Goal: Information Seeking & Learning: Learn about a topic

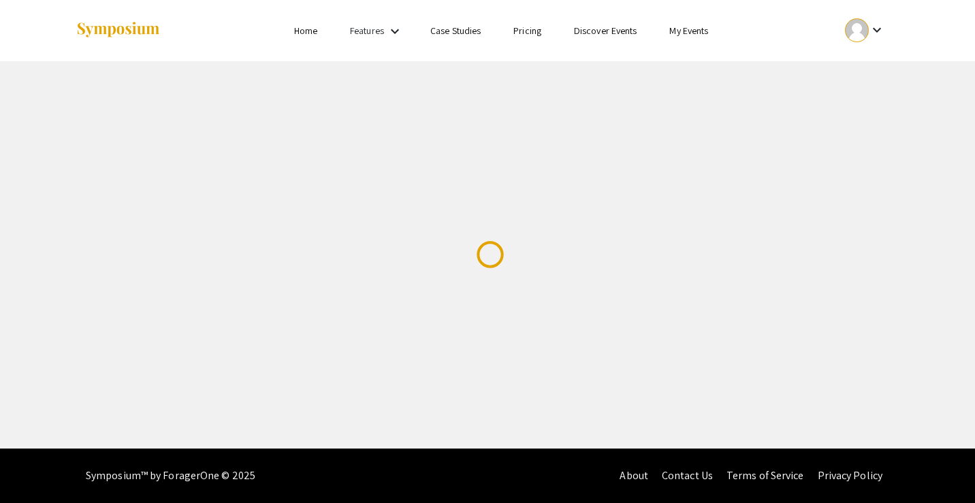
click at [623, 33] on link "Discover Events" at bounding box center [605, 31] width 63 height 12
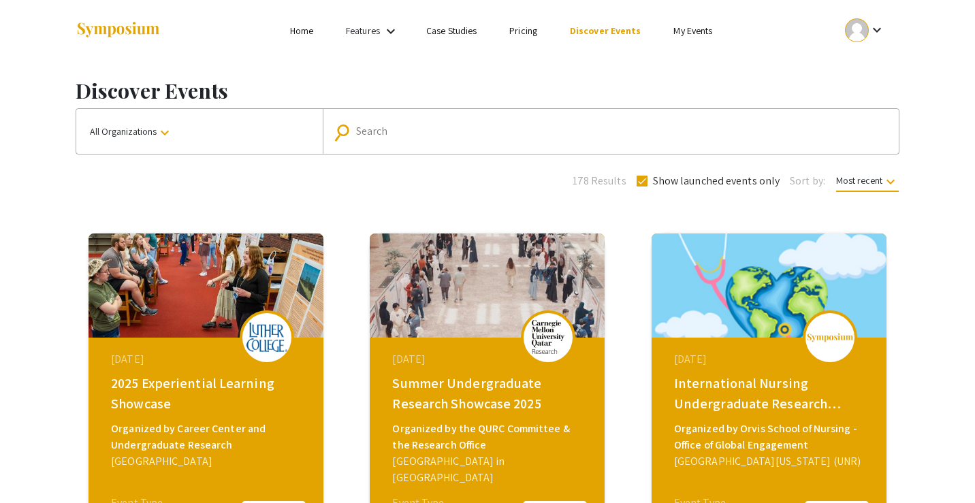
click at [418, 125] on div "Search" at bounding box center [618, 131] width 524 height 22
type input "undergraduate exhibition penn state"
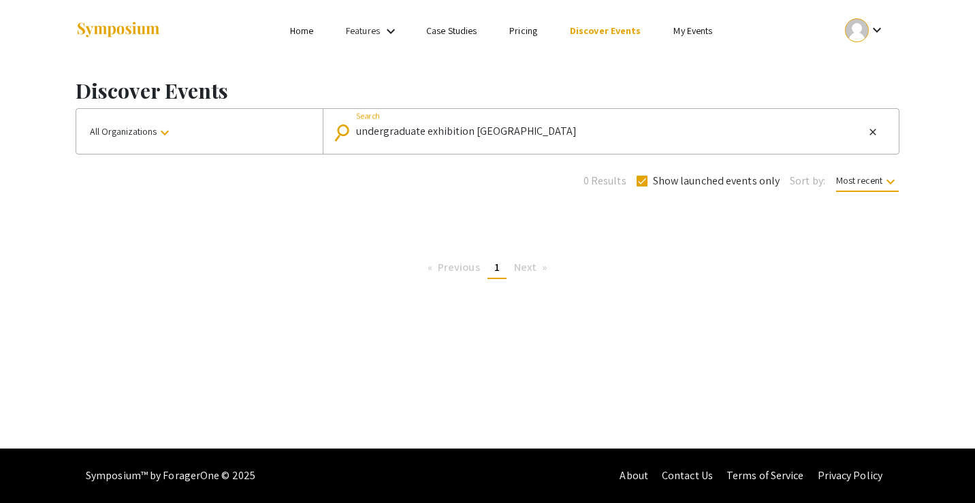
click at [869, 39] on div "keyboard_arrow_down" at bounding box center [864, 30] width 47 height 31
click at [856, 76] on button "My Account" at bounding box center [872, 67] width 84 height 33
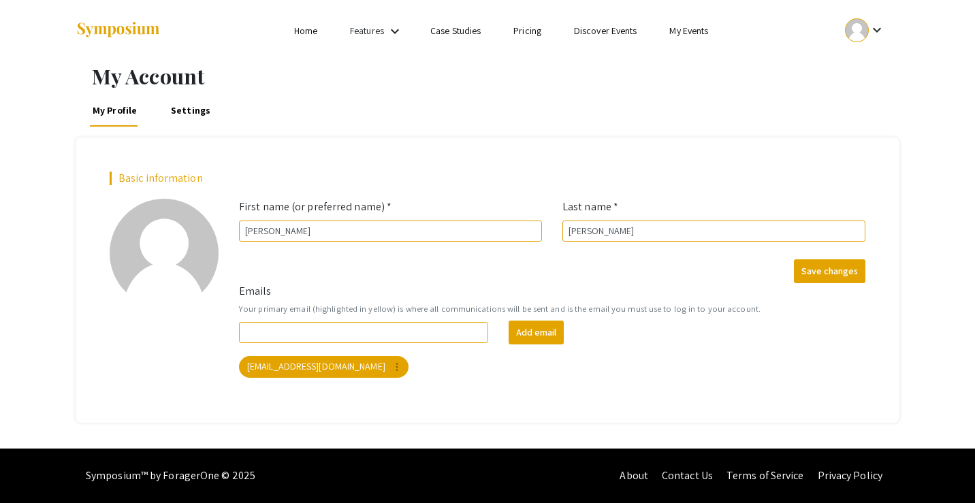
click at [304, 33] on link "Home" at bounding box center [305, 31] width 23 height 12
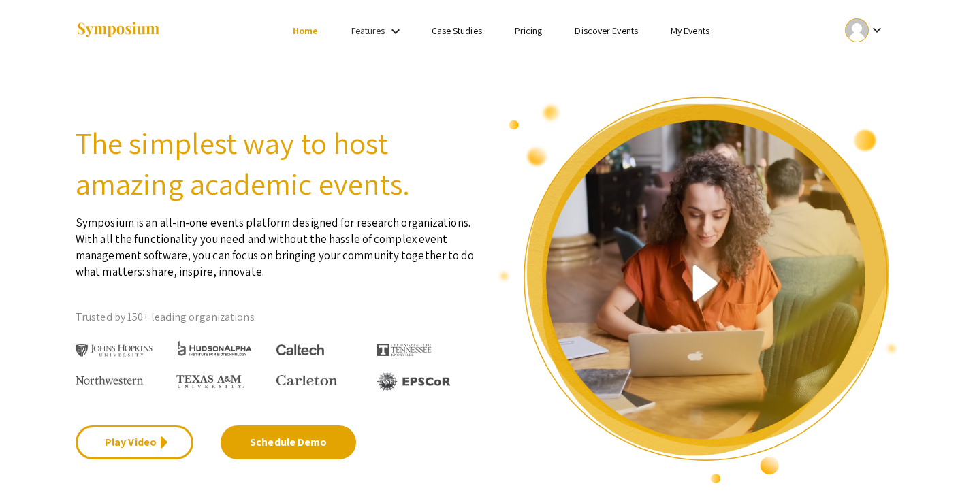
click at [703, 30] on link "My Events" at bounding box center [689, 31] width 39 height 12
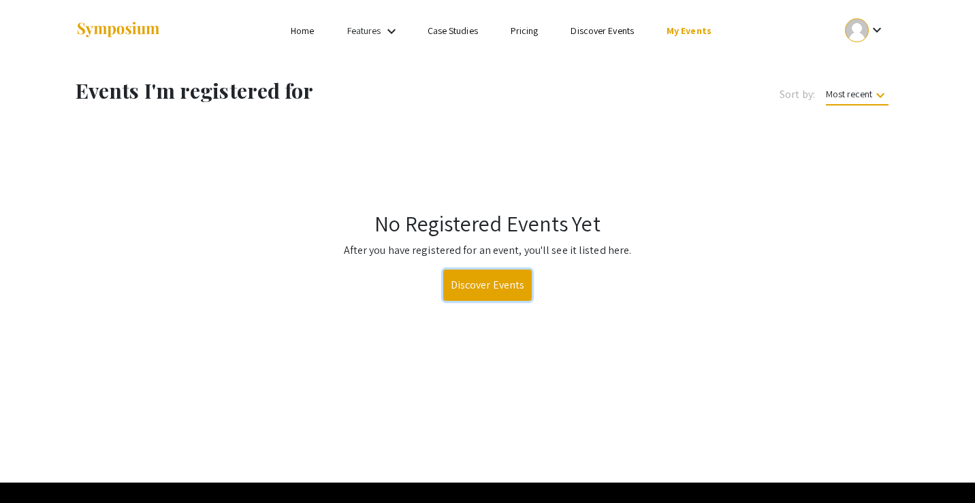
click at [509, 293] on link "Discover Events" at bounding box center [487, 285] width 89 height 31
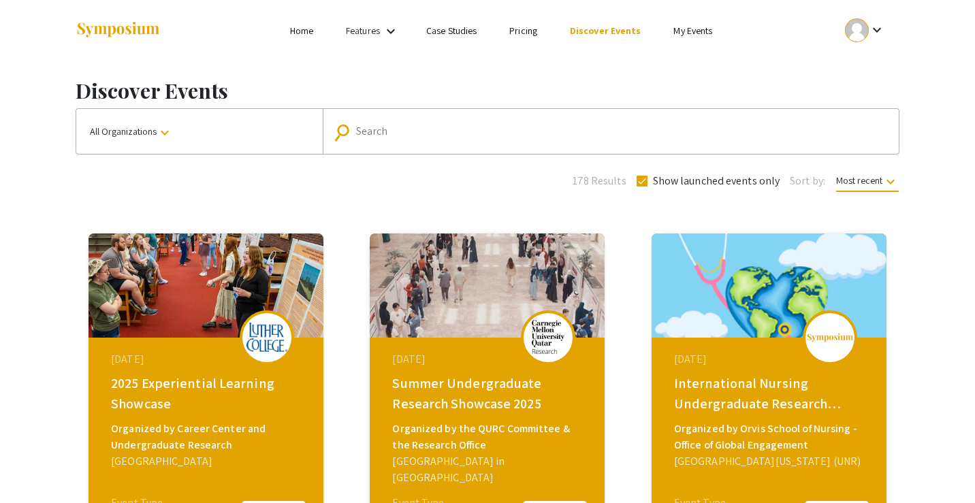
click at [451, 123] on div "Search" at bounding box center [618, 131] width 524 height 22
type input "penn state"
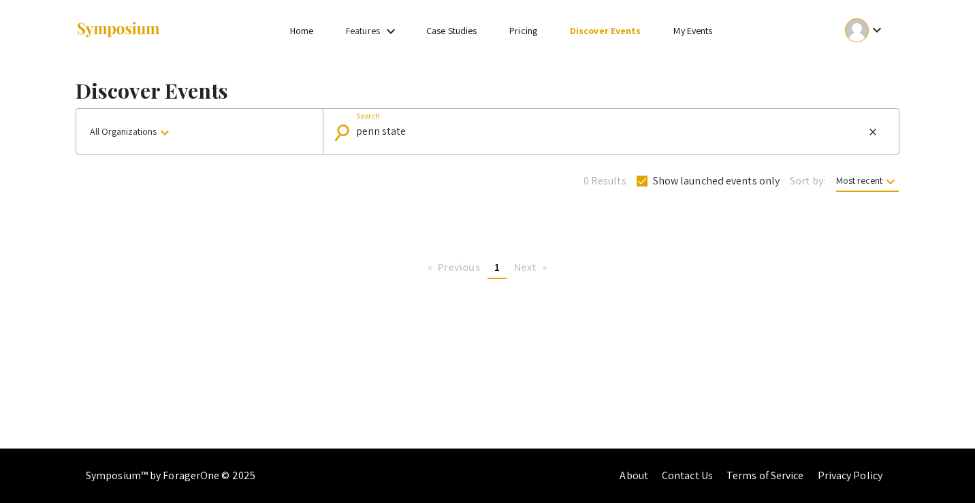
click at [640, 180] on span at bounding box center [641, 181] width 11 height 11
click at [641, 187] on input "Show launched events only" at bounding box center [641, 187] width 1 height 1
checkbox input "false"
click at [602, 135] on input "penn state" at bounding box center [610, 131] width 508 height 12
click at [470, 29] on link "Case Studies" at bounding box center [451, 31] width 50 height 12
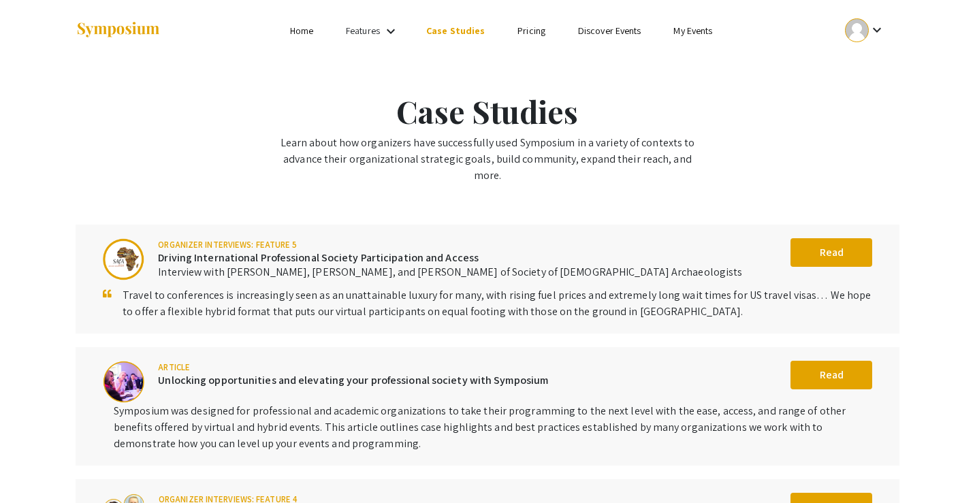
click at [376, 32] on link "Features" at bounding box center [363, 31] width 34 height 12
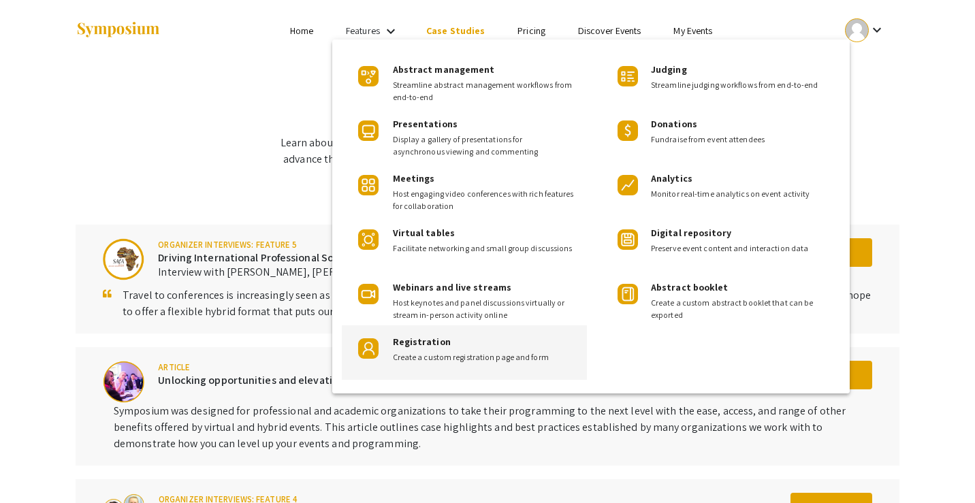
click at [476, 355] on span "Create a custom registration page and form" at bounding box center [484, 357] width 183 height 12
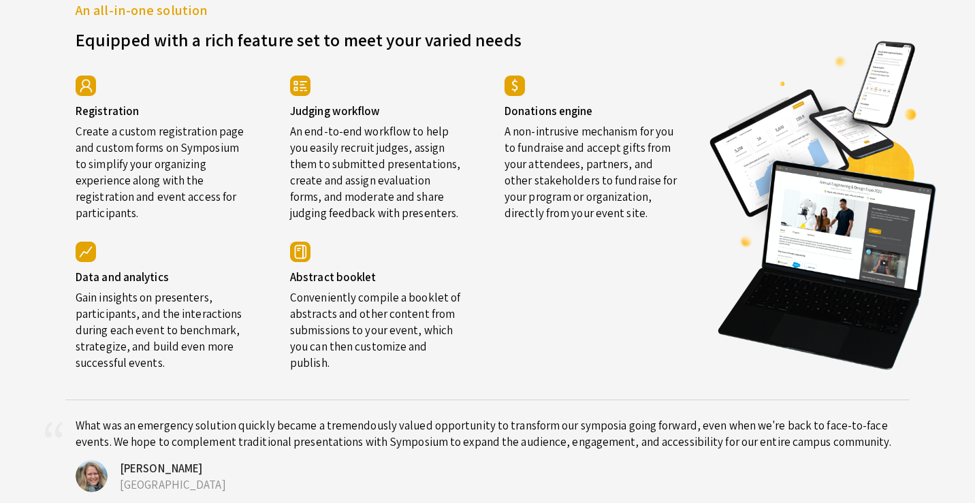
scroll to position [2374, 0]
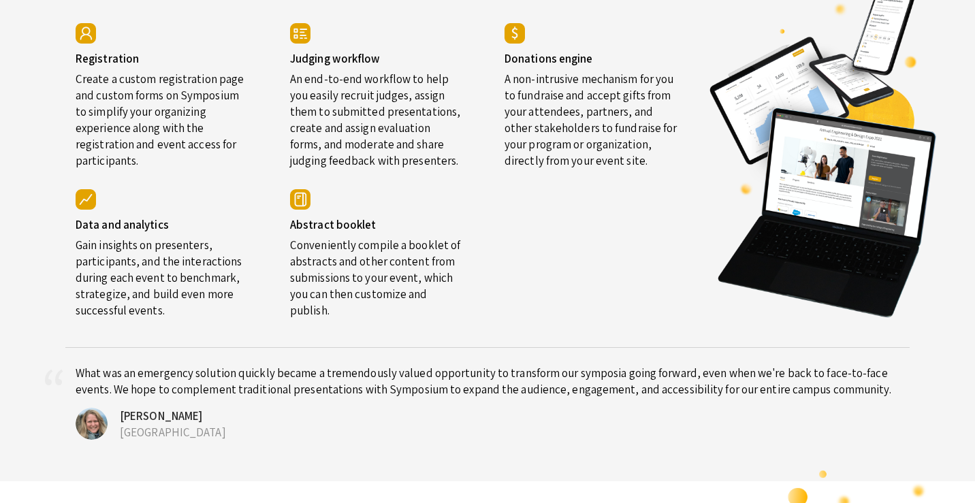
click at [106, 65] on h4 "Registration" at bounding box center [163, 59] width 174 height 14
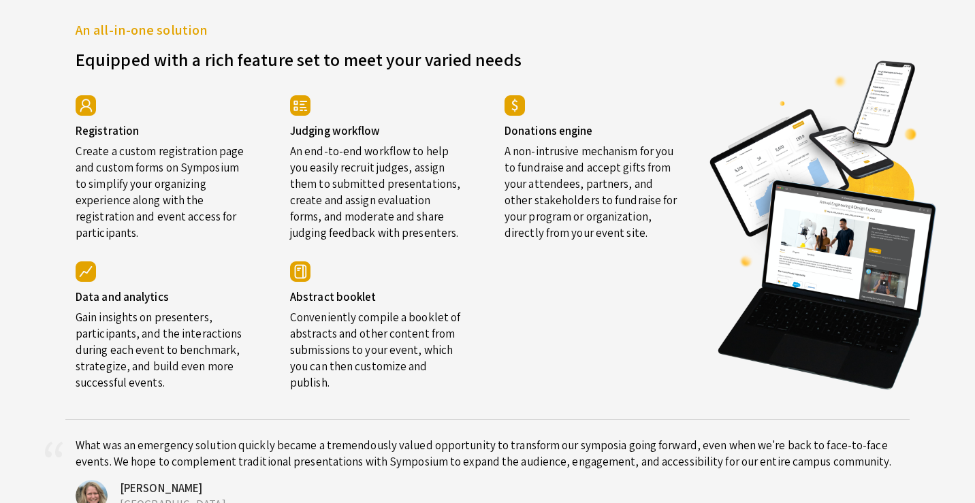
scroll to position [2292, 0]
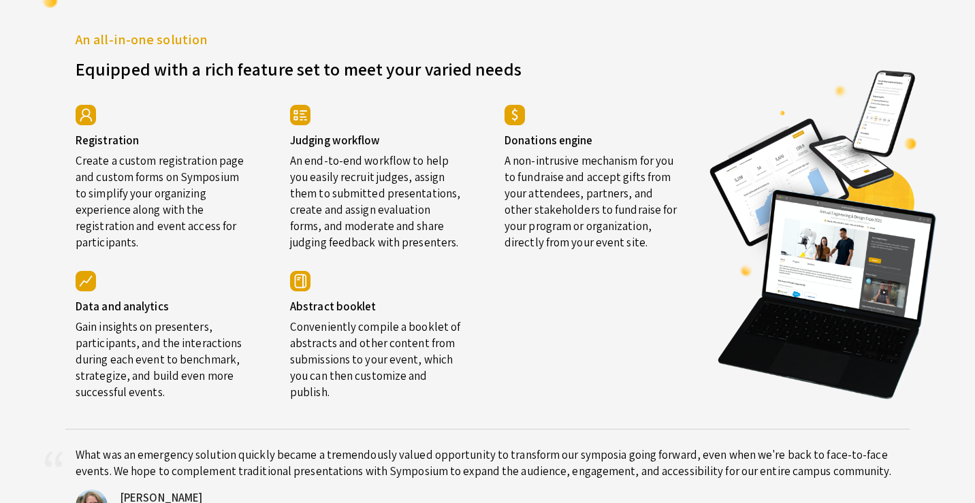
click at [963, 305] on section "An all-in-one solution Equipped with a rich feature set to meet your varied nee…" at bounding box center [487, 275] width 975 height 574
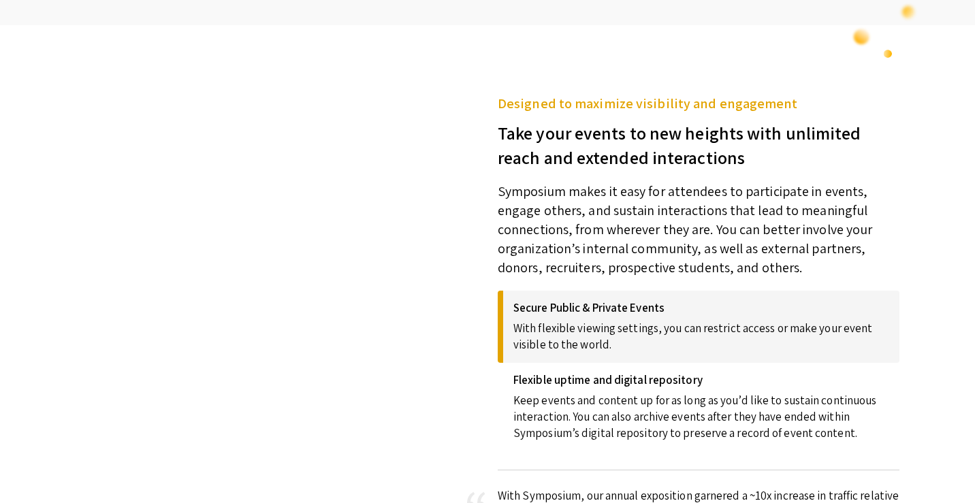
scroll to position [0, 0]
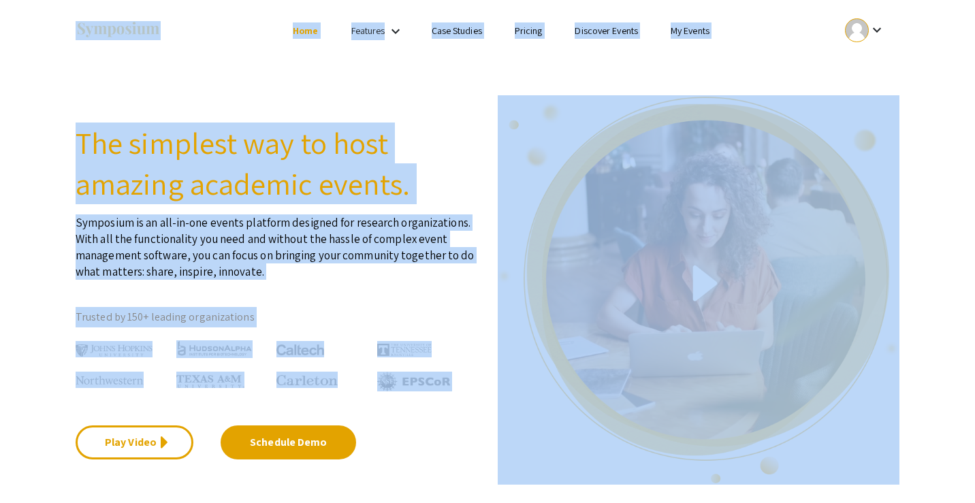
drag, startPoint x: 593, startPoint y: 184, endPoint x: 617, endPoint y: -85, distance: 270.6
click at [617, 0] on html "Skip navigation Home Features keyboard_arrow_down Case Studies Pricing Discover…" at bounding box center [487, 251] width 975 height 503
click at [152, 27] on img at bounding box center [118, 30] width 85 height 18
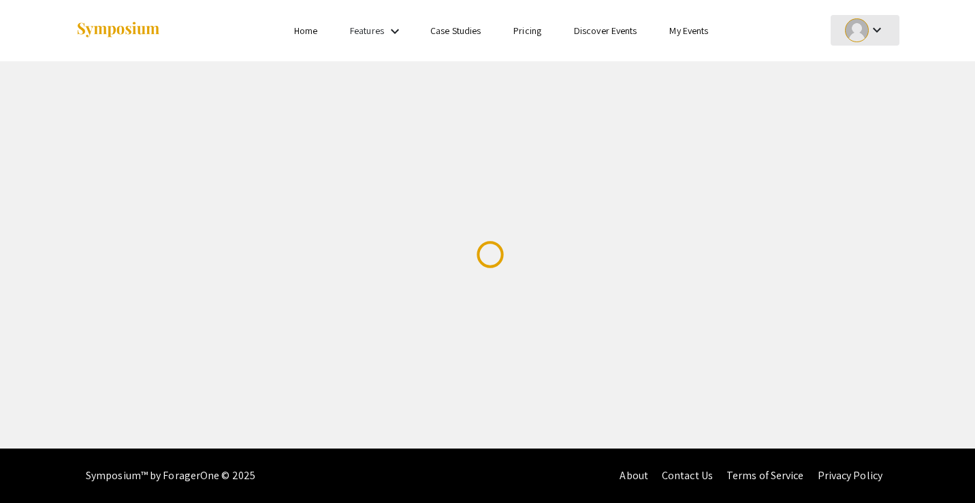
click at [875, 37] on mat-icon "keyboard_arrow_down" at bounding box center [877, 30] width 16 height 16
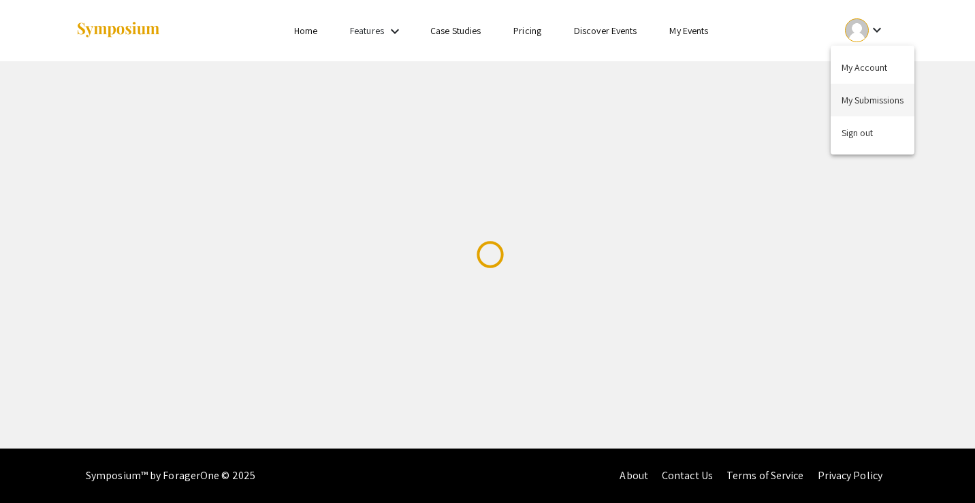
click at [858, 93] on button "My Submissions" at bounding box center [872, 100] width 84 height 33
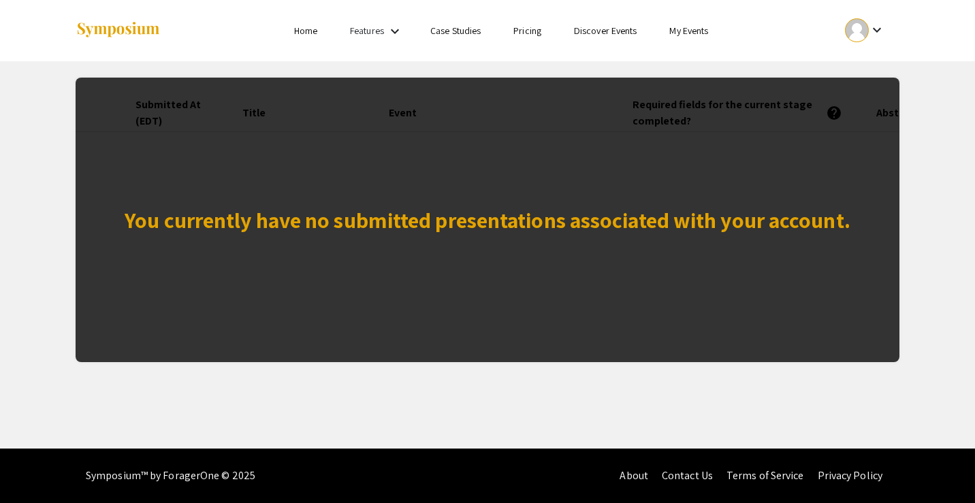
click at [471, 204] on div "You currently have no submitted presentations associated with your account." at bounding box center [488, 220] width 726 height 33
click at [938, 180] on app-my-submissions "You currently have no submitted presentations associated with your account. Sub…" at bounding box center [487, 211] width 975 height 301
click at [668, 33] on li "My Events" at bounding box center [688, 30] width 71 height 16
click at [684, 34] on link "My Events" at bounding box center [688, 31] width 39 height 12
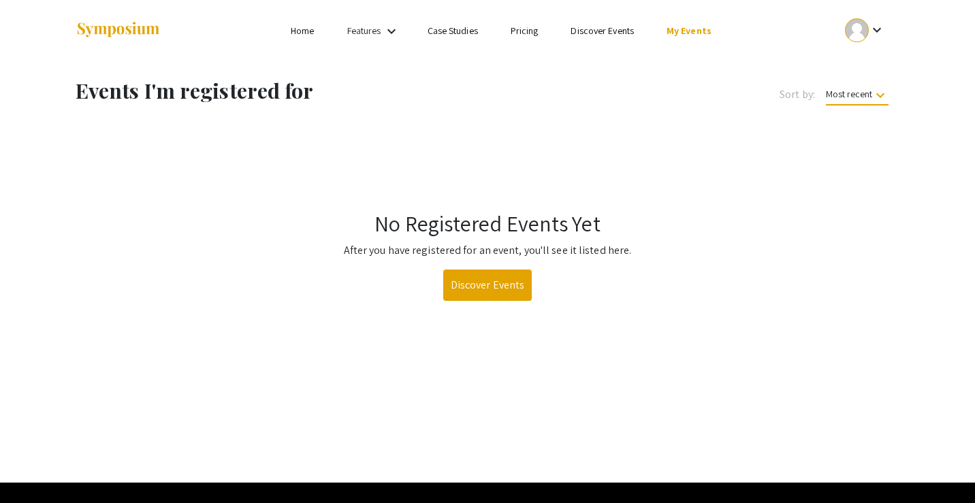
click at [363, 34] on link "Features" at bounding box center [364, 31] width 34 height 12
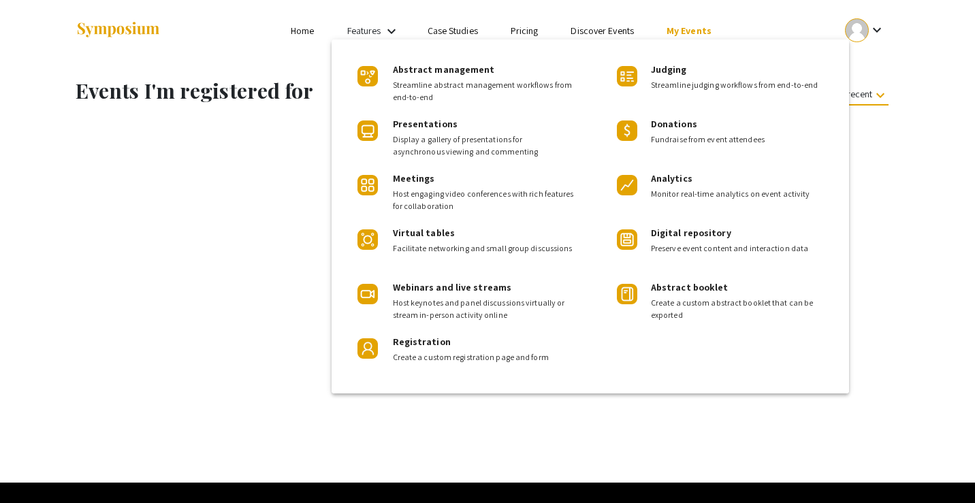
click at [295, 26] on div at bounding box center [487, 251] width 975 height 503
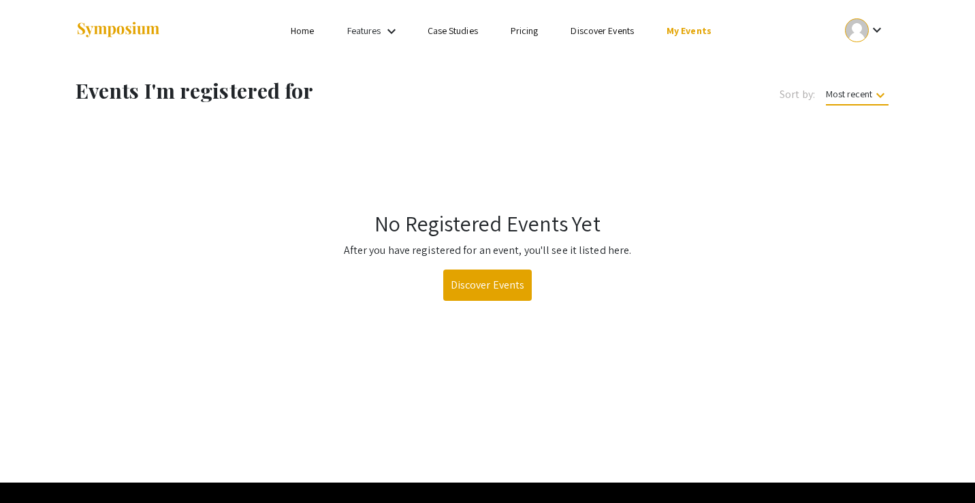
click at [296, 35] on link "Home" at bounding box center [302, 31] width 23 height 12
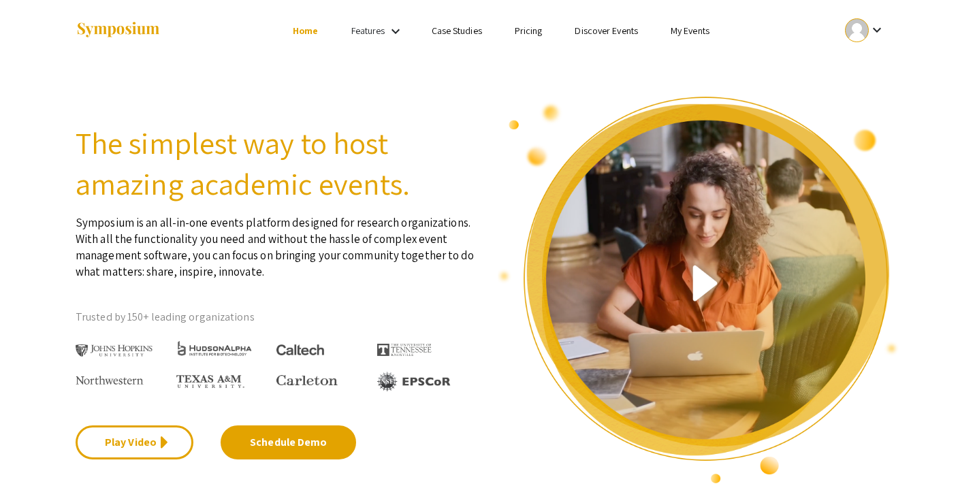
click at [225, 169] on h2 "The simplest way to host amazing academic events." at bounding box center [277, 164] width 402 height 82
click at [218, 231] on p "Symposium is an all-in-one events platform designed for research organizations.…" at bounding box center [277, 242] width 402 height 76
click at [609, 31] on link "Discover Events" at bounding box center [605, 31] width 63 height 12
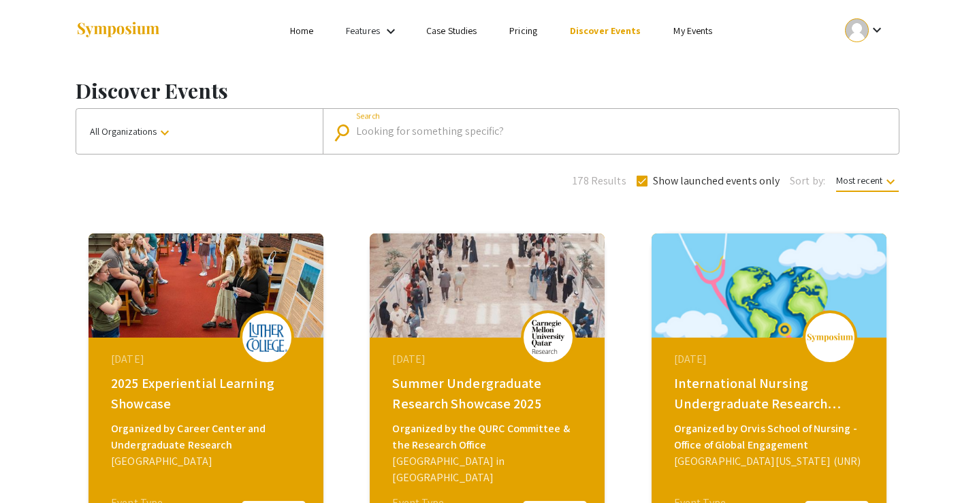
click at [425, 135] on input "Search" at bounding box center [618, 131] width 524 height 12
type input "[US_STATE]"
click at [206, 140] on button "All Organizations keyboard_arrow_down" at bounding box center [199, 131] width 246 height 45
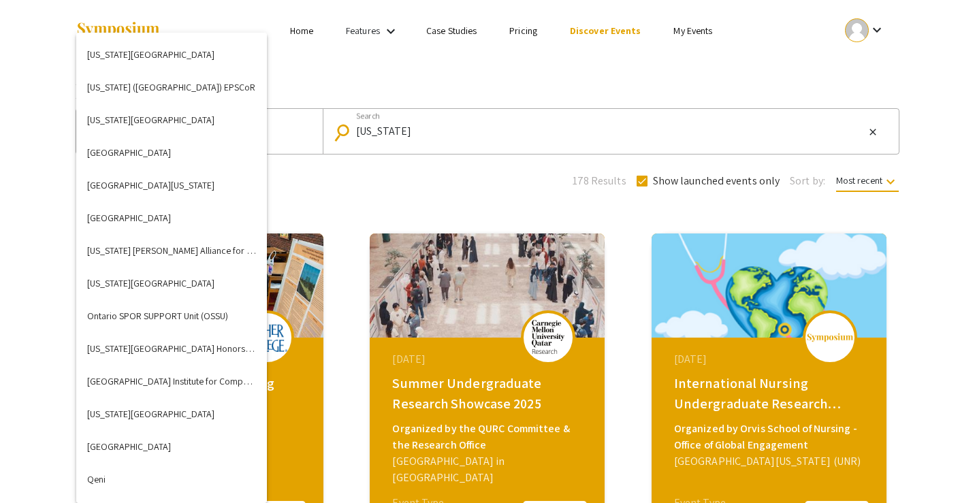
scroll to position [3052, 0]
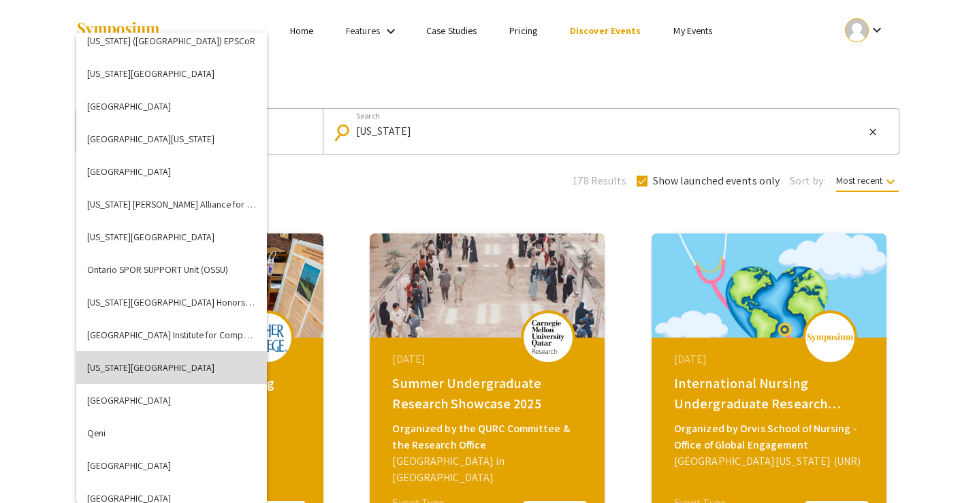
click at [219, 359] on button "[US_STATE][GEOGRAPHIC_DATA]" at bounding box center [171, 367] width 191 height 33
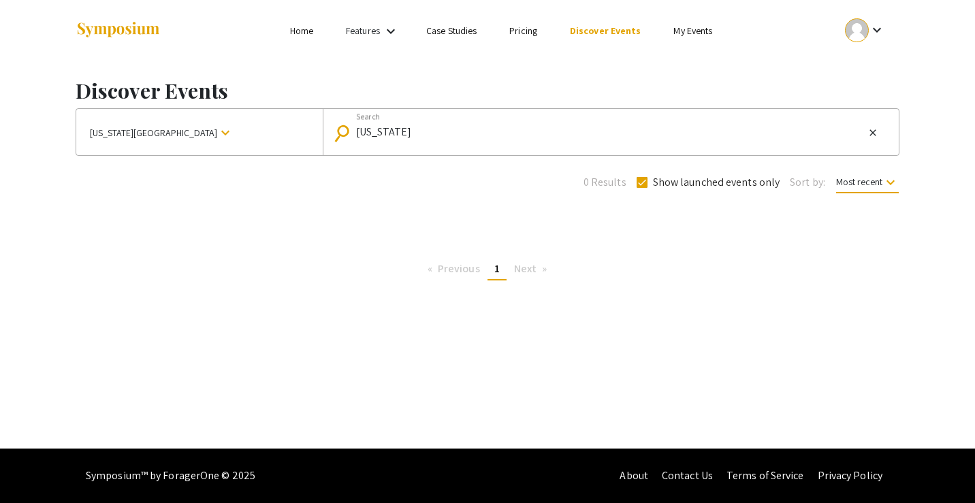
drag, startPoint x: 449, startPoint y: 131, endPoint x: 321, endPoint y: 93, distance: 133.5
click at [322, 101] on div "Discover Events [US_STATE][GEOGRAPHIC_DATA] keyboard_arrow_down search [US_STAT…" at bounding box center [487, 176] width 844 height 230
checkbox input "false"
click at [592, 130] on input "Search" at bounding box center [618, 132] width 524 height 12
type input "research"
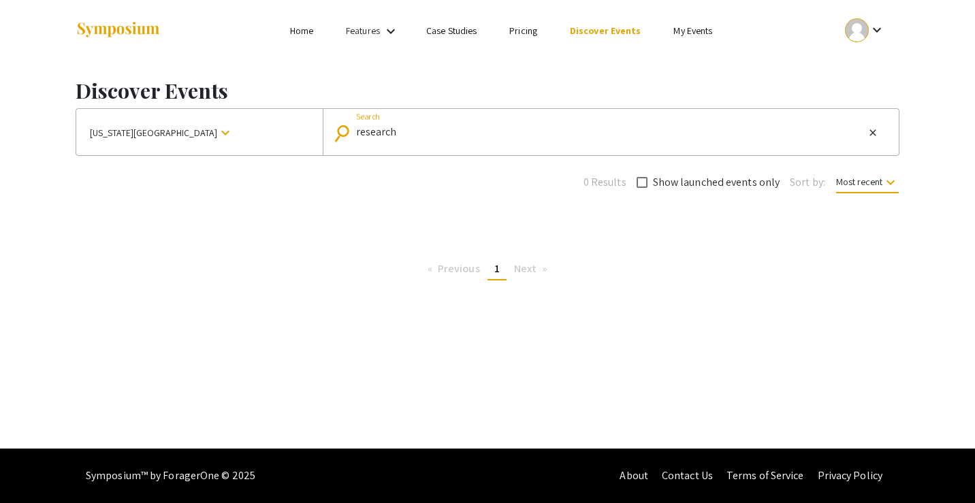
click at [466, 242] on div "Discover Events [US_STATE][GEOGRAPHIC_DATA] keyboard_arrow_down search research…" at bounding box center [487, 176] width 844 height 230
click at [223, 142] on button "[US_STATE][GEOGRAPHIC_DATA] keyboard_arrow_down" at bounding box center [199, 132] width 246 height 46
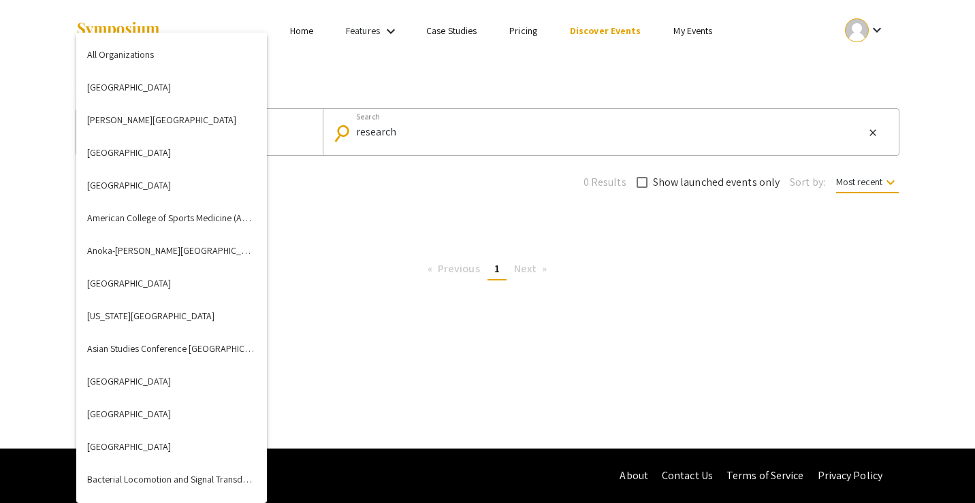
click at [305, 35] on div at bounding box center [487, 251] width 975 height 503
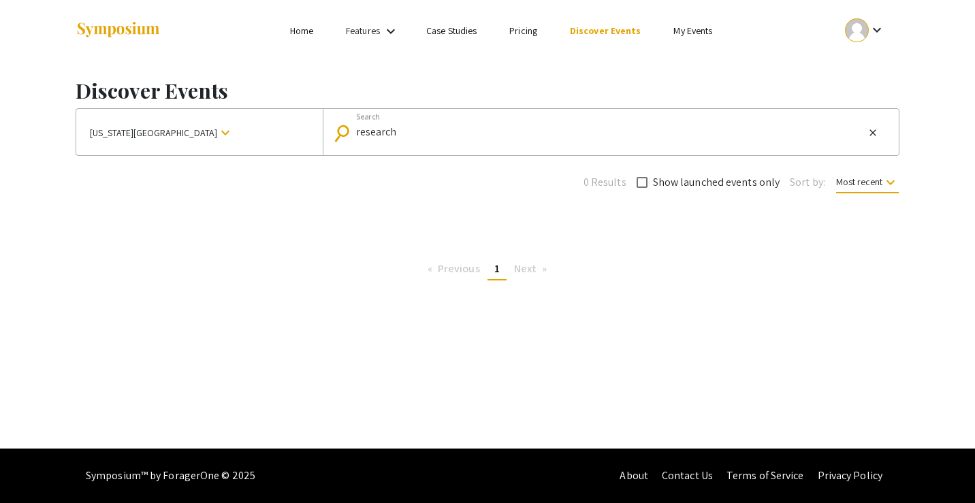
click at [305, 34] on link "Home" at bounding box center [301, 31] width 23 height 12
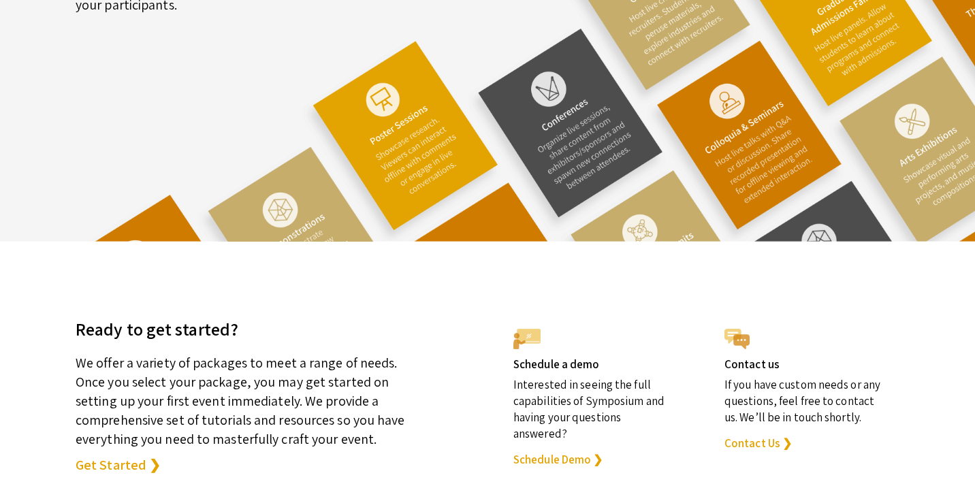
scroll to position [3801, 0]
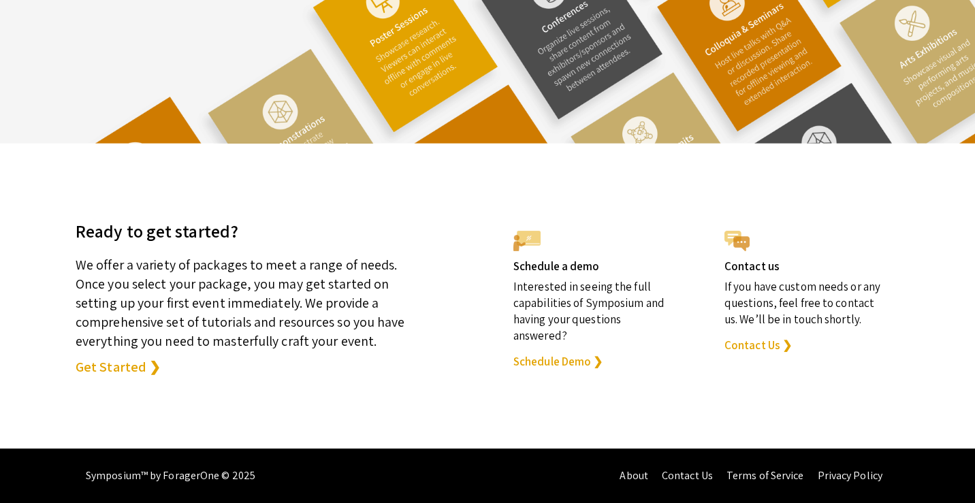
click at [474, 243] on div "Ready to get started? We offer a variety of packages to meet a range of needs. …" at bounding box center [276, 285] width 422 height 189
click at [642, 473] on link "About" at bounding box center [633, 475] width 29 height 14
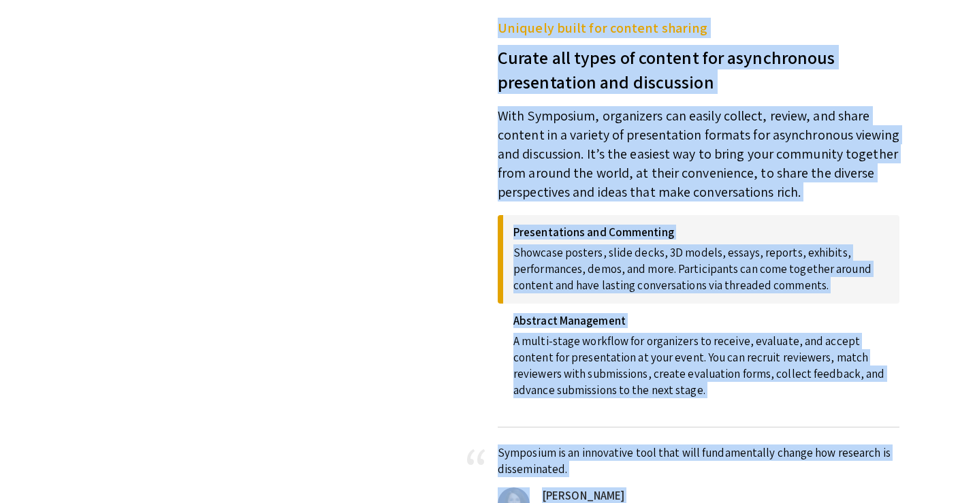
scroll to position [0, 0]
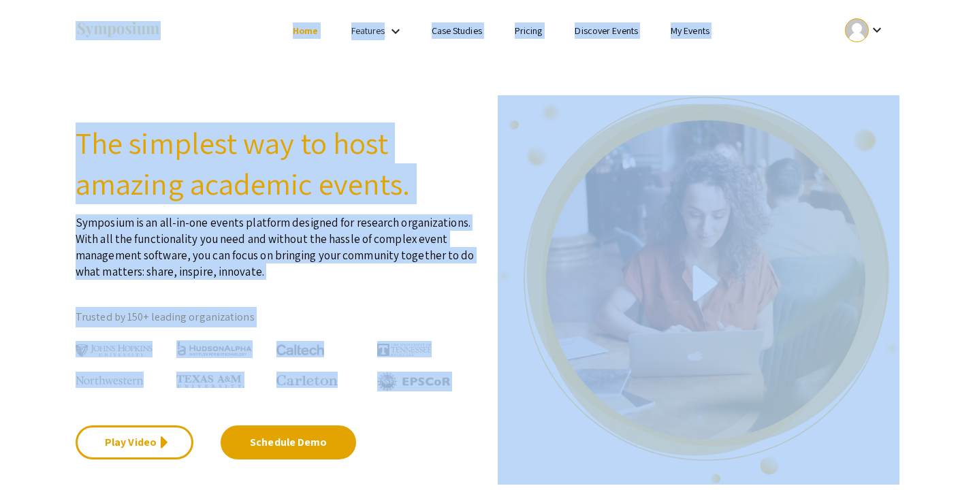
drag, startPoint x: 890, startPoint y: 238, endPoint x: 878, endPoint y: -85, distance: 323.5
click at [878, 0] on html "Skip navigation Home Features keyboard_arrow_down Case Studies Pricing Discover…" at bounding box center [487, 251] width 975 height 503
click at [798, 61] on section "The simplest way to host amazing academic events. Symposium is an all-in-one ev…" at bounding box center [487, 272] width 975 height 423
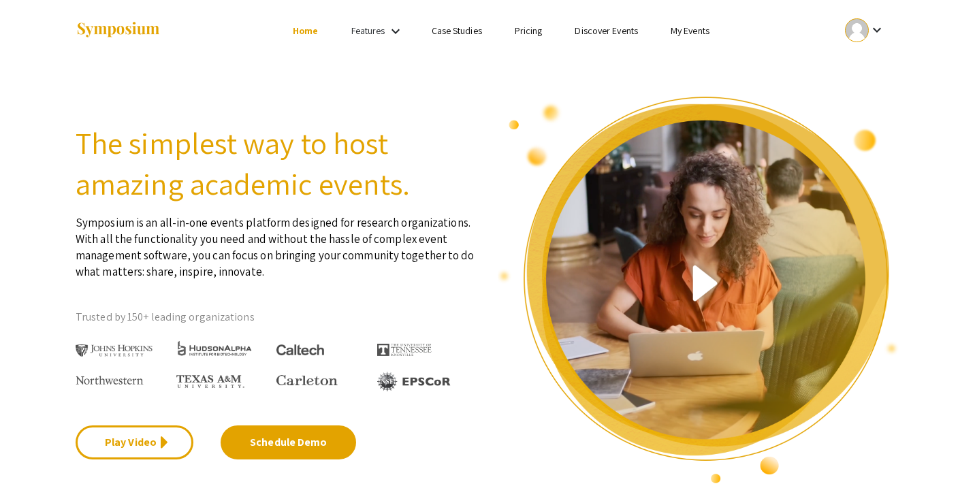
click at [847, 27] on div at bounding box center [857, 30] width 24 height 24
click at [854, 58] on button "My Account" at bounding box center [872, 67] width 84 height 33
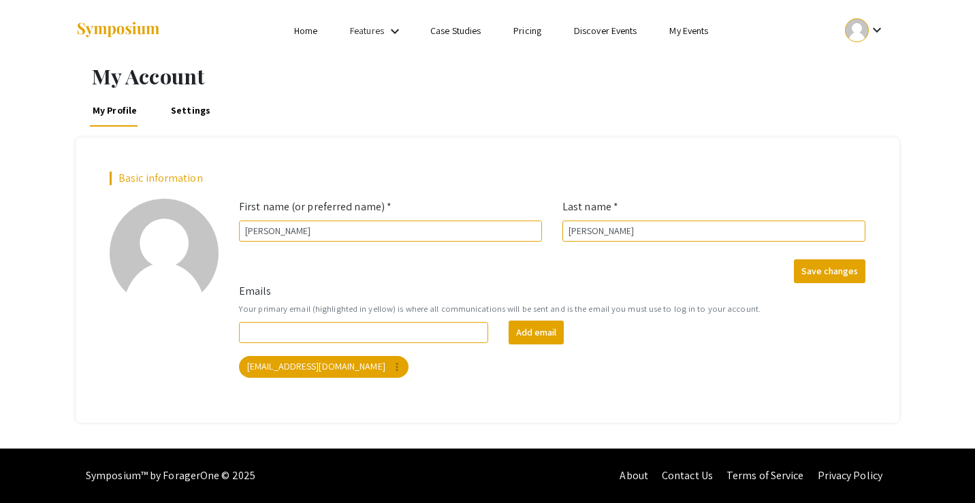
click at [525, 53] on ul "Skip navigation Home Features keyboard_arrow_down Case Studies Pricing Discover…" at bounding box center [487, 30] width 272 height 61
click at [414, 337] on input "Emails" at bounding box center [363, 332] width 249 height 21
type input "a"
click at [727, 387] on div "Emails Your primary email (highlighted in yellow) is where all communications w…" at bounding box center [552, 336] width 647 height 106
